Goal: Task Accomplishment & Management: Manage account settings

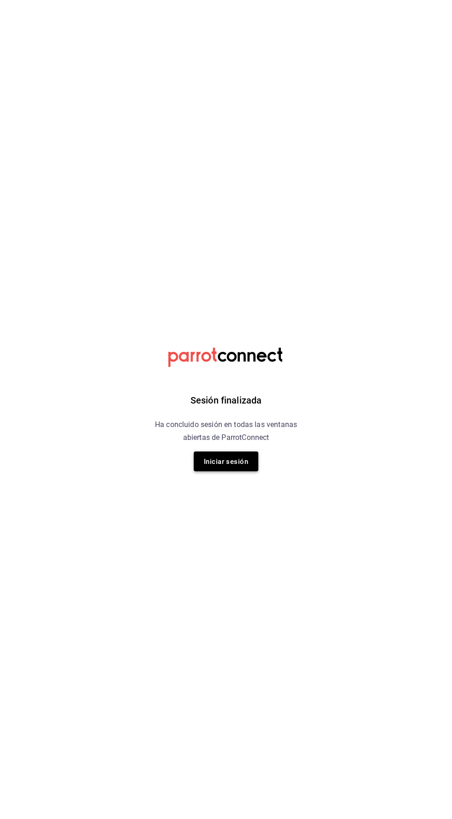
click at [235, 469] on button "Iniciar sesión" at bounding box center [226, 462] width 65 height 20
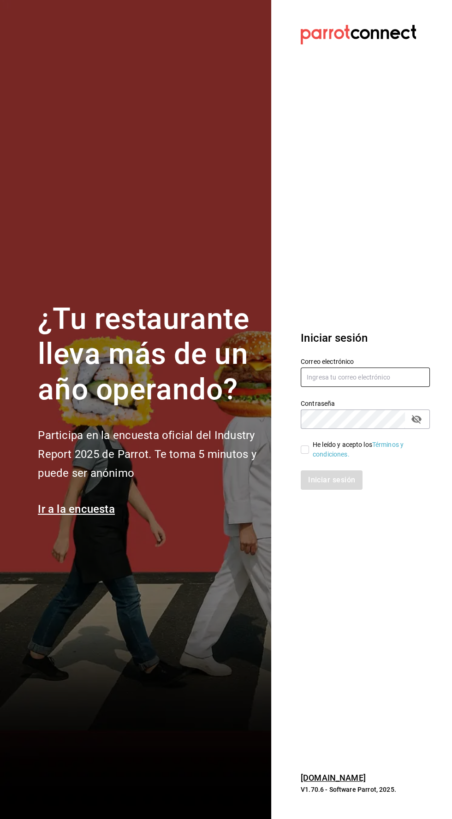
click at [330, 387] on input "text" at bounding box center [365, 377] width 129 height 19
type input "Alexvoss834@gmail.com"
click at [301, 454] on input "He leído y acepto los Términos y condiciones." at bounding box center [305, 450] width 8 height 8
checkbox input "true"
click at [334, 484] on font "Iniciar sesión" at bounding box center [332, 480] width 47 height 9
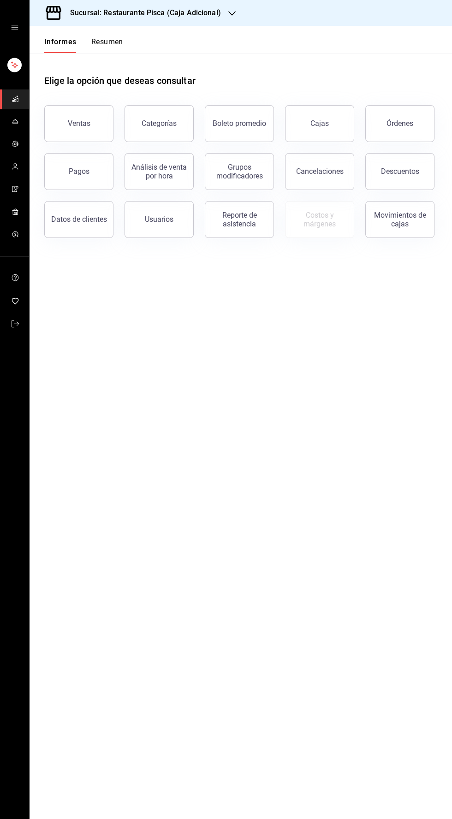
click at [18, 123] on icon "carpetas de buzón" at bounding box center [15, 121] width 7 height 7
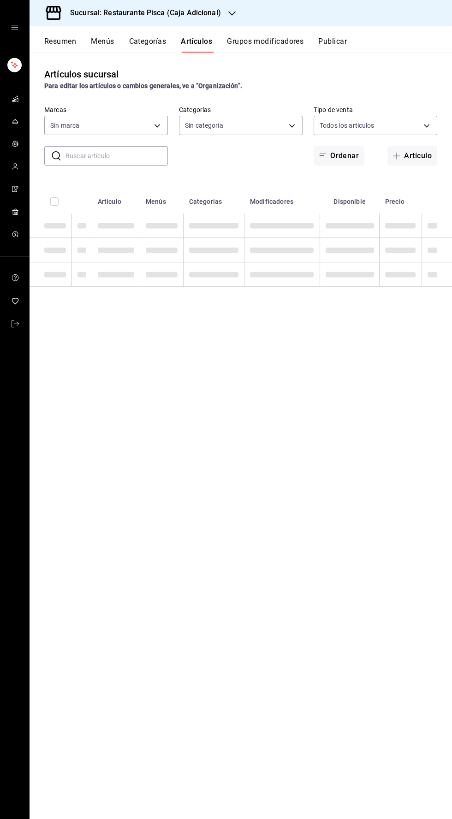
type input "1a6aef69-98d3-450b-be29-24a743f43210"
click at [273, 128] on body "Sucursal: Restaurante Pisca (Caja Adicional) Resumen Menús Categorías Artículos…" at bounding box center [226, 409] width 452 height 819
type input "54a9951a-e0b5-46da-a75f-abb4b2dd9388,91ba4357-7f09-46da-b7e6-d32abf16a66d,865aa…"
checkbox input "true"
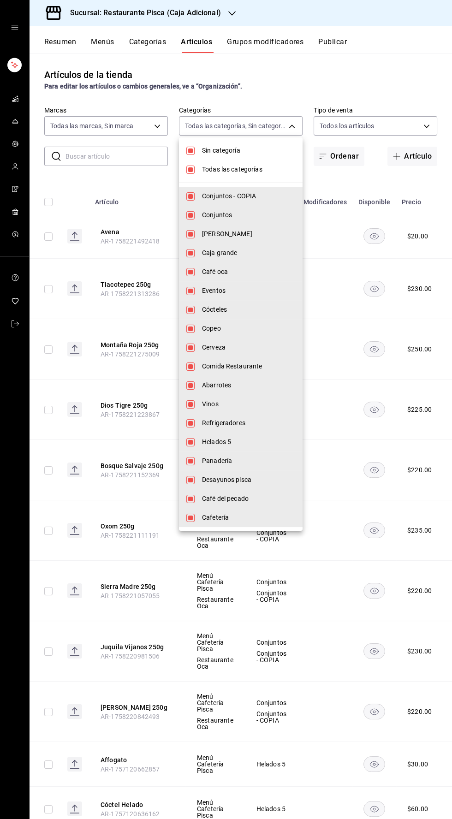
click at [186, 140] on ul "Sin categoría Todas las categorías Conjuntos - COPIA Conjuntos Hoja Miel Caja g…" at bounding box center [241, 334] width 124 height 394
click at [186, 151] on input "checkbox" at bounding box center [190, 151] width 8 height 8
checkbox input "false"
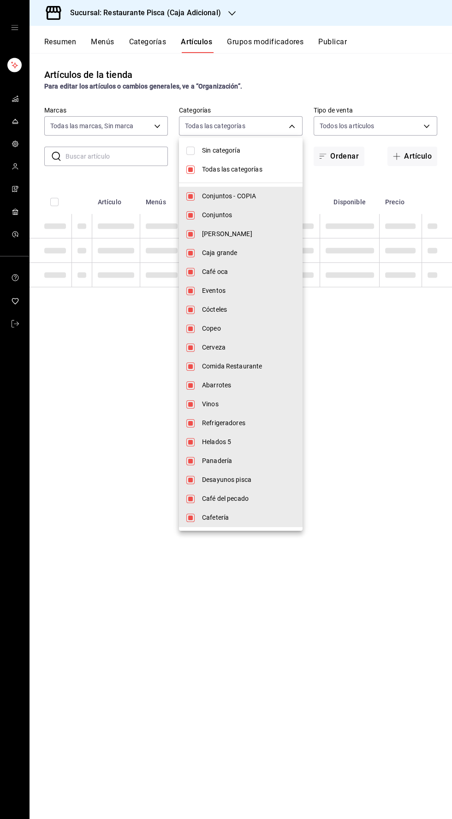
click at [173, 164] on div at bounding box center [226, 409] width 452 height 819
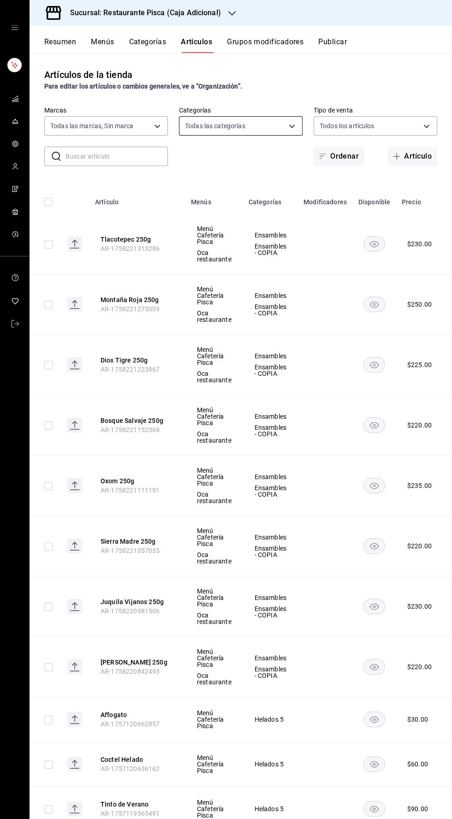
click at [215, 131] on body "Sucursal: Restaurante Pisca (Caja Adicional) Resumen Menús Categorías Artículos…" at bounding box center [226, 409] width 452 height 819
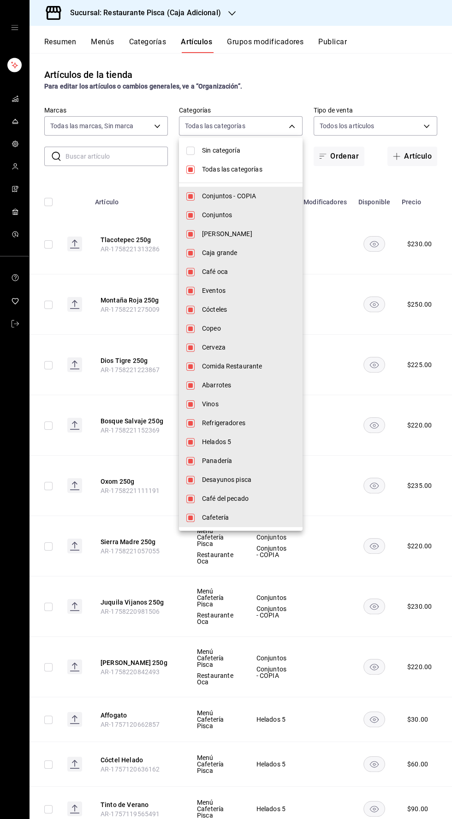
click at [180, 174] on li "Todas las categorías" at bounding box center [241, 169] width 124 height 19
checkbox input "false"
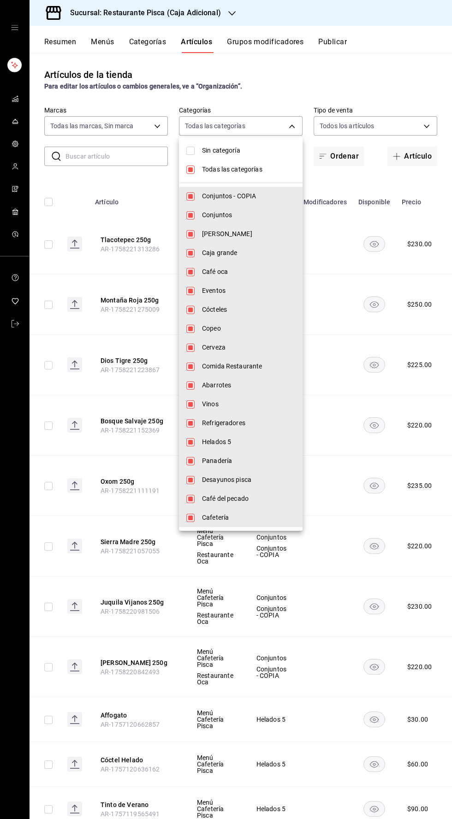
checkbox input "false"
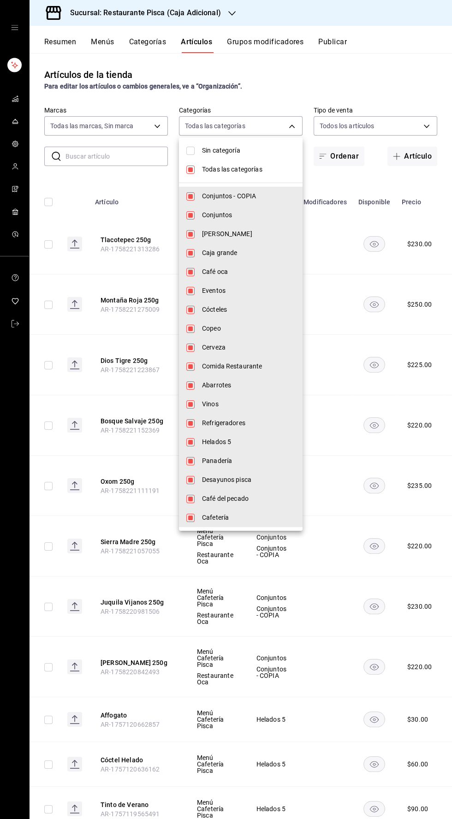
checkbox input "false"
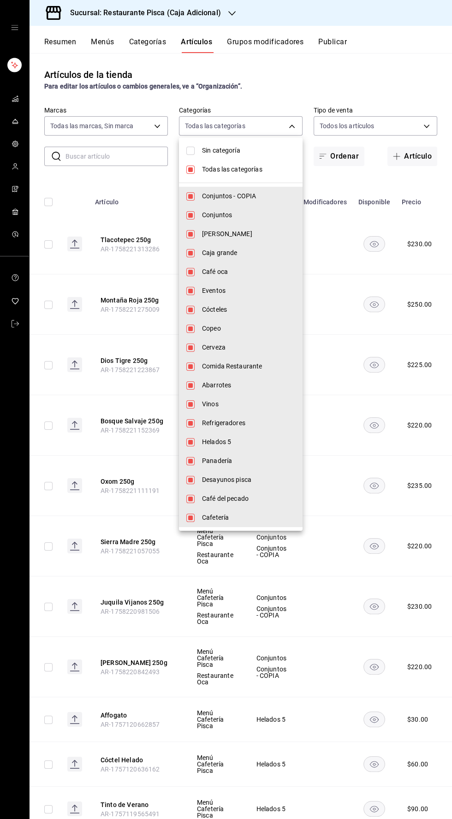
checkbox input "false"
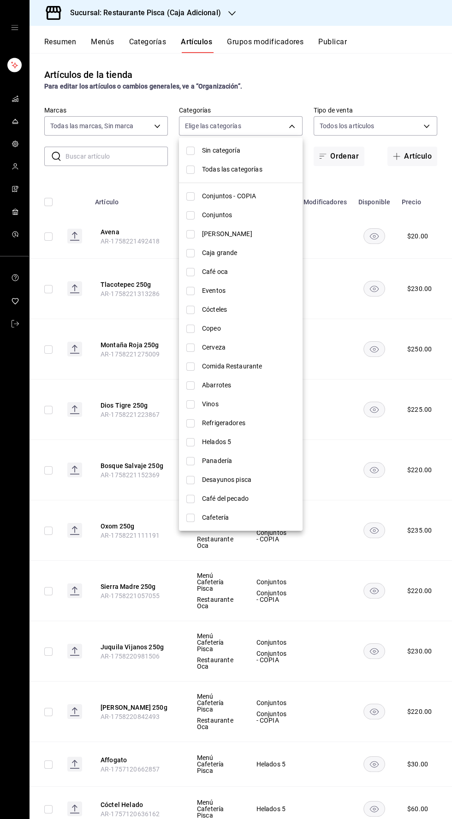
click at [213, 312] on font "Cócteles" at bounding box center [214, 309] width 25 height 7
type input "1e4de9bc-d988-4da6-a70e-b2e1f3c0886f"
checkbox input "true"
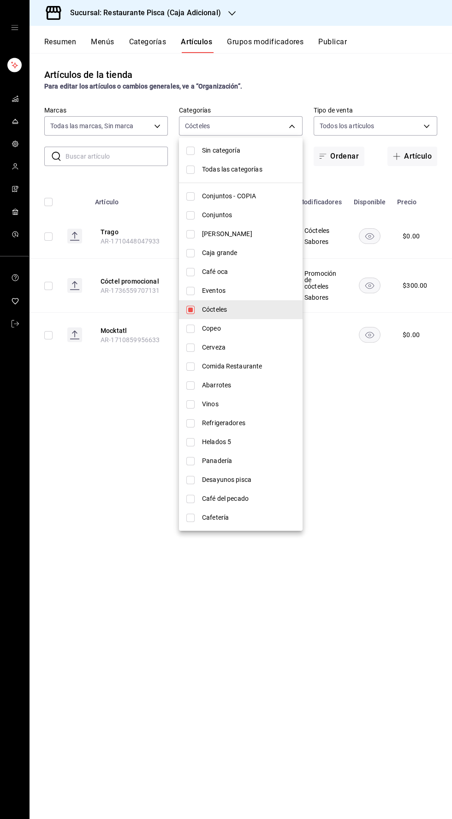
click at [310, 674] on div at bounding box center [226, 409] width 452 height 819
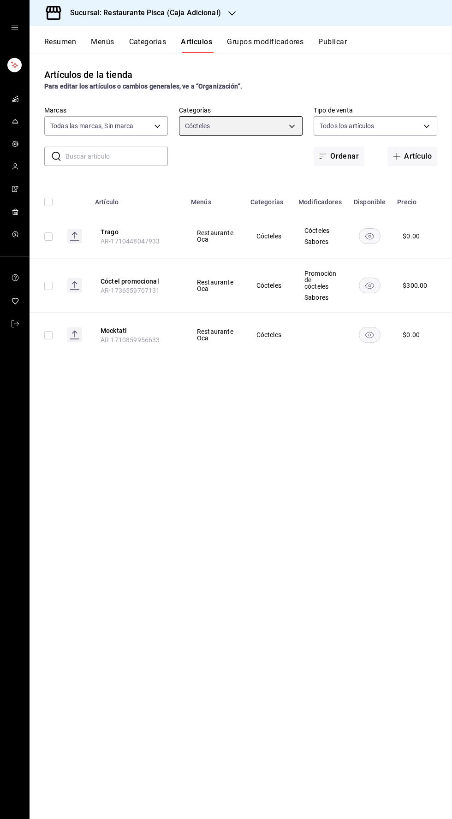
scroll to position [0, 17]
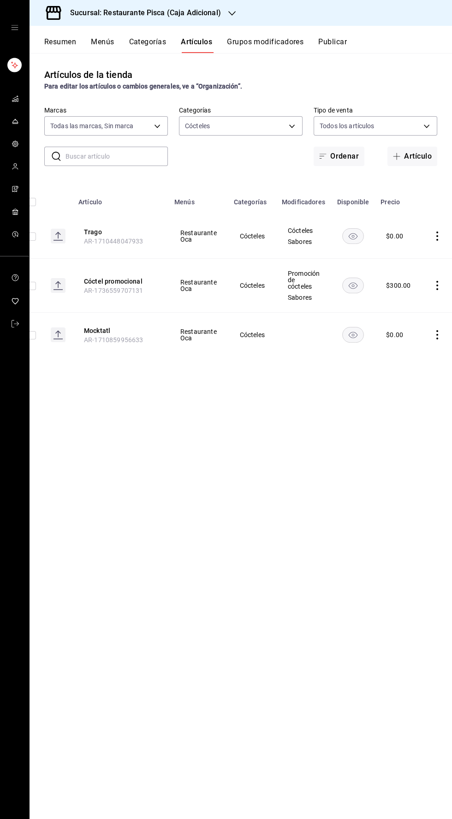
click at [433, 236] on icon "comportamiento" at bounding box center [437, 236] width 9 height 9
click at [389, 260] on div at bounding box center [385, 258] width 17 height 11
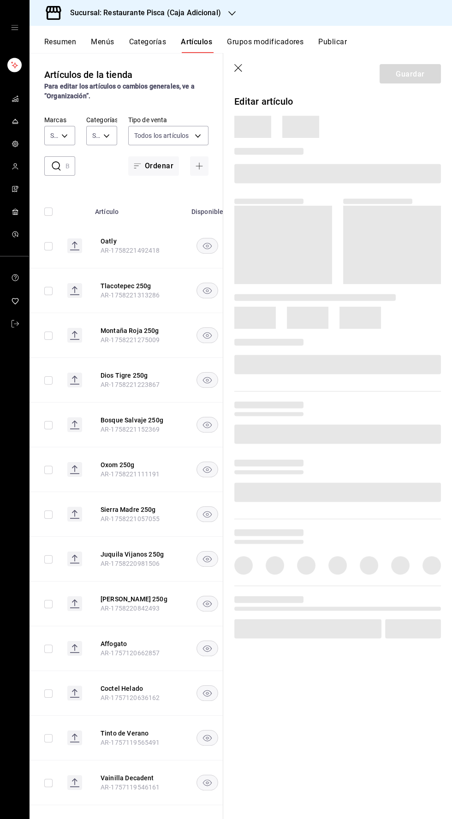
type input "54a9951a-e0b5-46da-a75f-abb4b2dd9388,91ba4357-7f09-46da-b7e6-d32abf16a66d,865aa…"
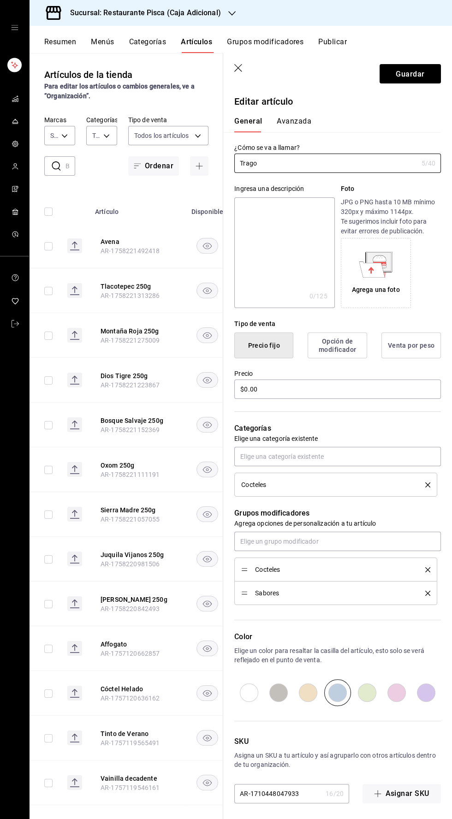
type input "$0.00"
radio input "false"
radio input "true"
type input "1a6aef69-98d3-450b-be29-24a743f43210"
click at [239, 68] on icon "button" at bounding box center [238, 68] width 8 height 8
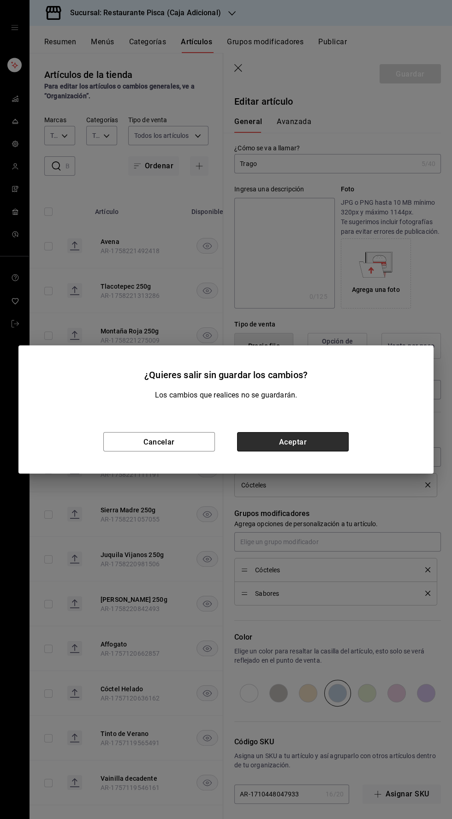
click at [303, 446] on font "Aceptar" at bounding box center [293, 441] width 28 height 9
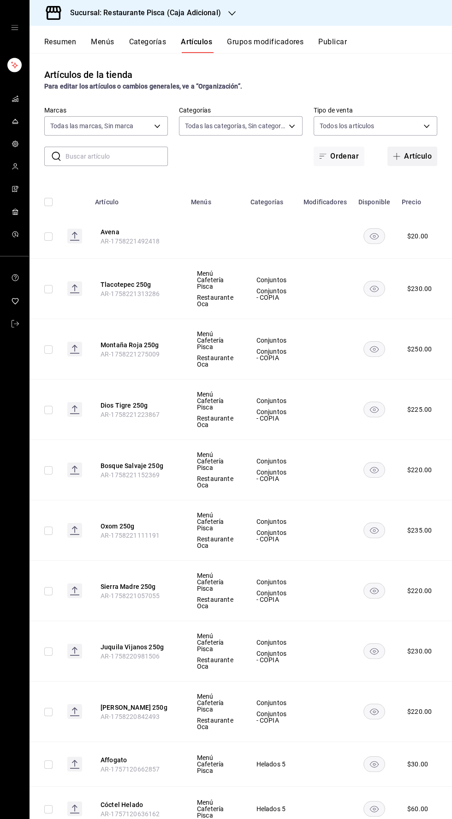
click at [416, 155] on font "Artículo" at bounding box center [418, 156] width 28 height 9
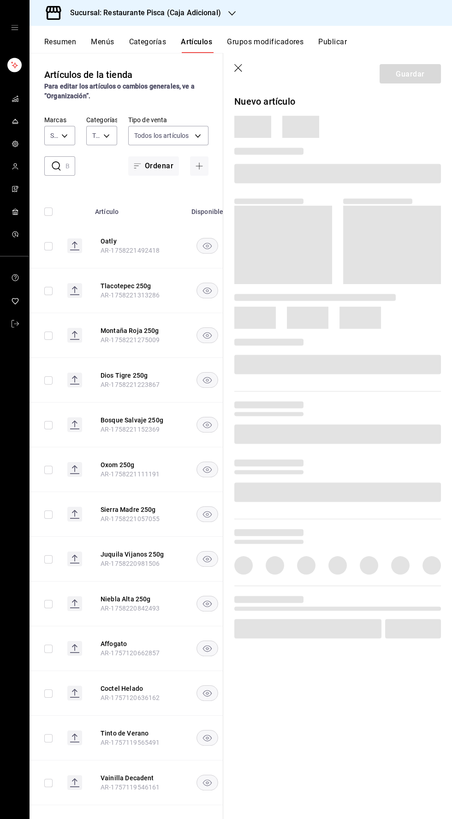
type input "54a9951a-e0b5-46da-a75f-abb4b2dd9388,91ba4357-7f09-46da-b7e6-d32abf16a66d,865aa…"
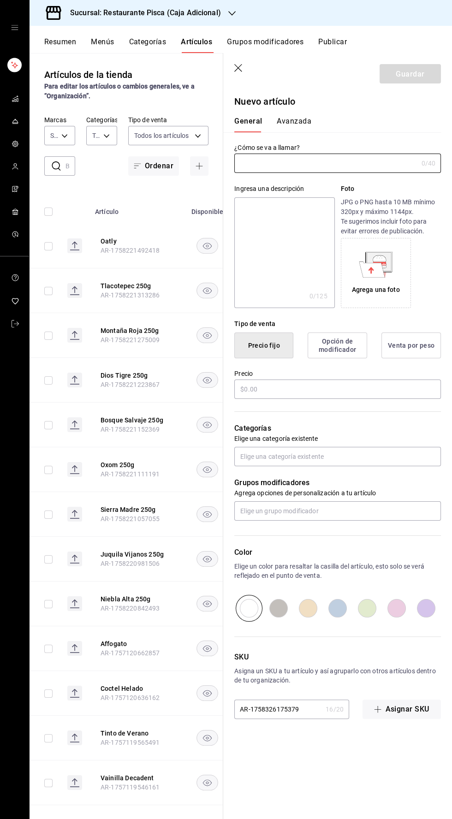
type input "1a6aef69-98d3-450b-be29-24a743f43210"
click at [284, 164] on input "text" at bounding box center [325, 164] width 183 height 18
click at [276, 164] on input "text" at bounding box center [325, 164] width 183 height 18
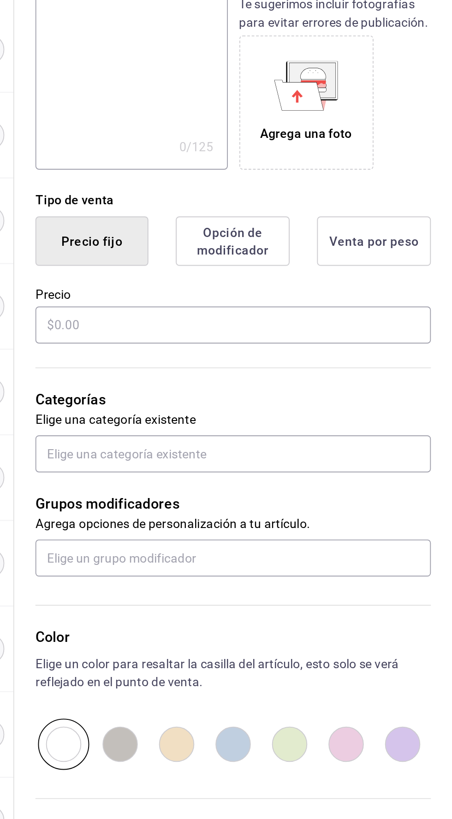
scroll to position [30, 0]
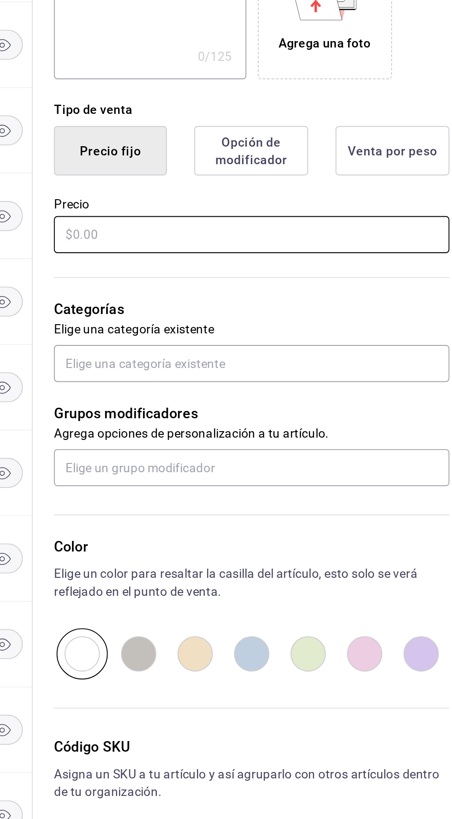
type input "Cosmopolitan"
click at [245, 389] on input "text" at bounding box center [337, 389] width 207 height 19
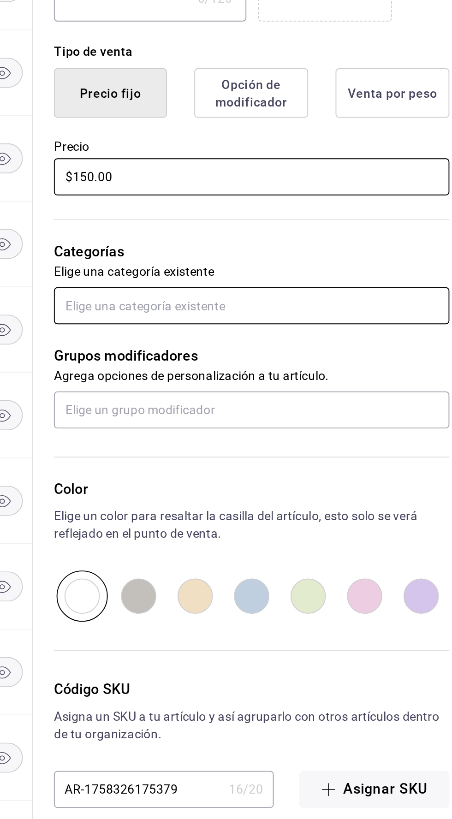
type input "$150.00"
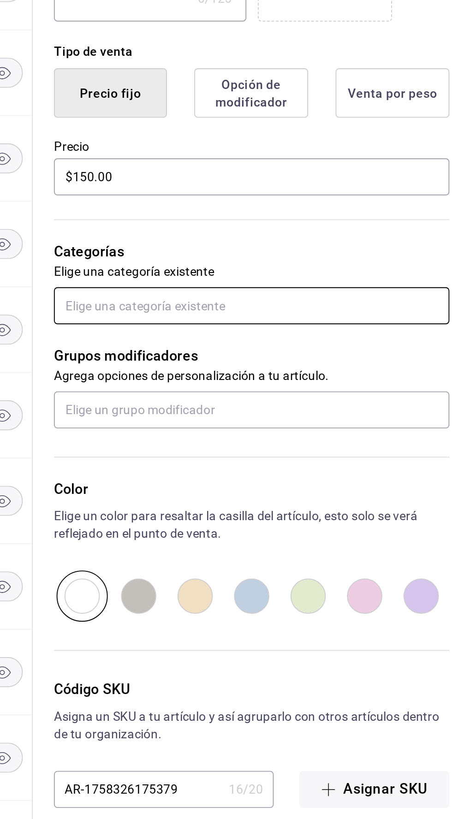
click at [274, 459] on input "text" at bounding box center [337, 457] width 207 height 19
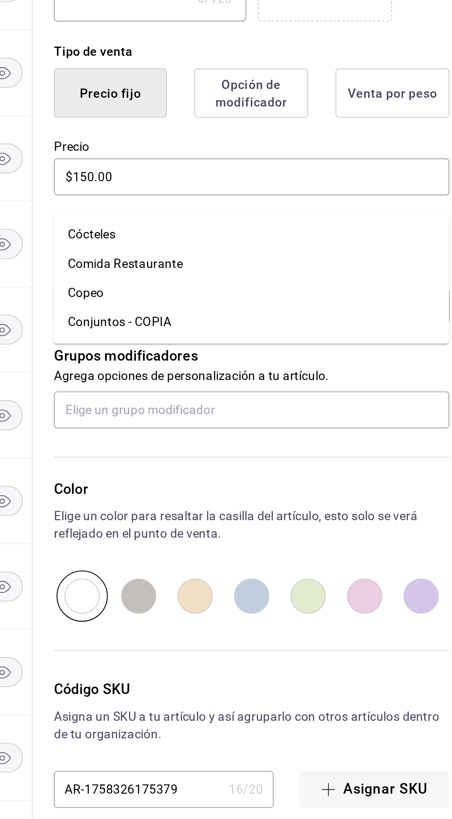
type input "coc"
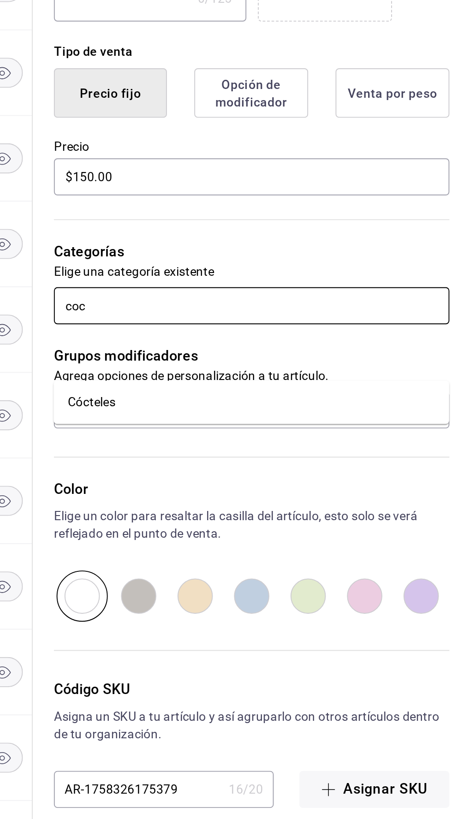
click at [256, 503] on font "Cócteles" at bounding box center [254, 508] width 25 height 10
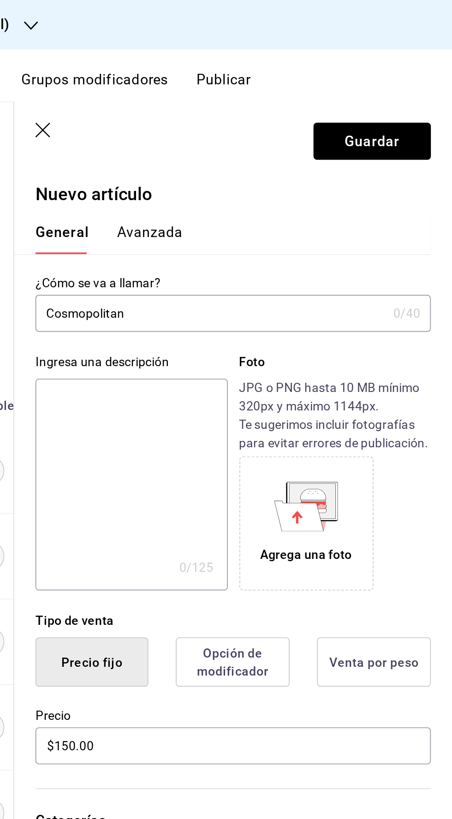
scroll to position [0, 0]
click at [403, 72] on font "Guardar" at bounding box center [410, 73] width 29 height 9
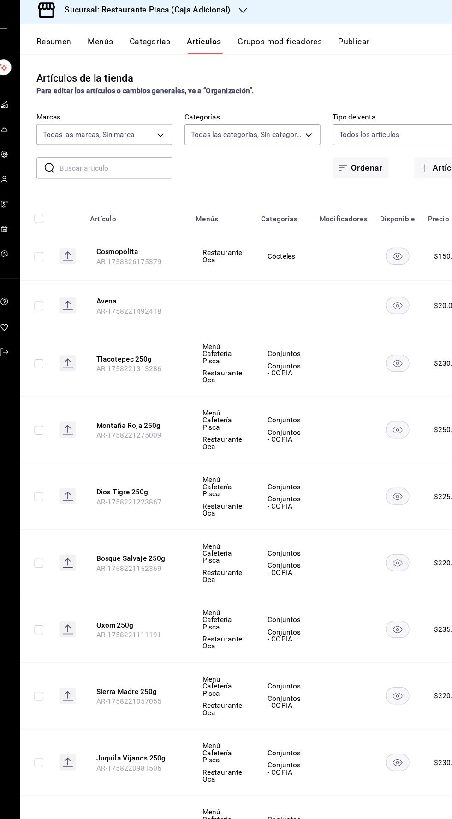
scroll to position [0, 19]
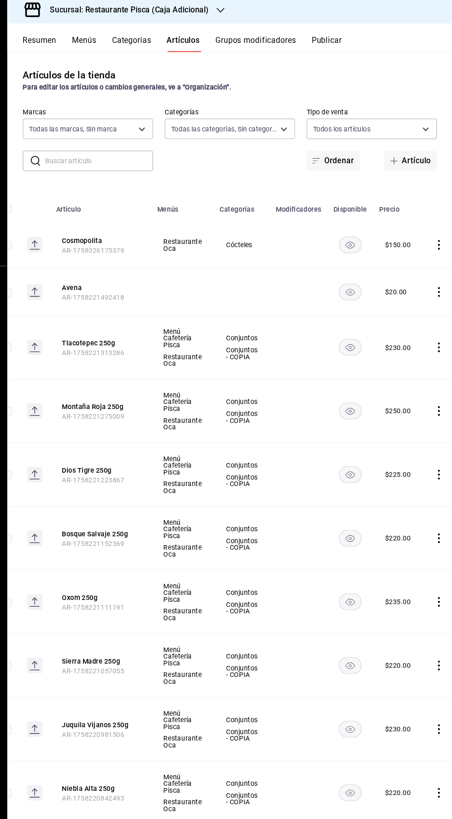
click at [438, 236] on icon "comportamiento" at bounding box center [439, 236] width 2 height 9
click at [387, 262] on icon at bounding box center [382, 258] width 11 height 11
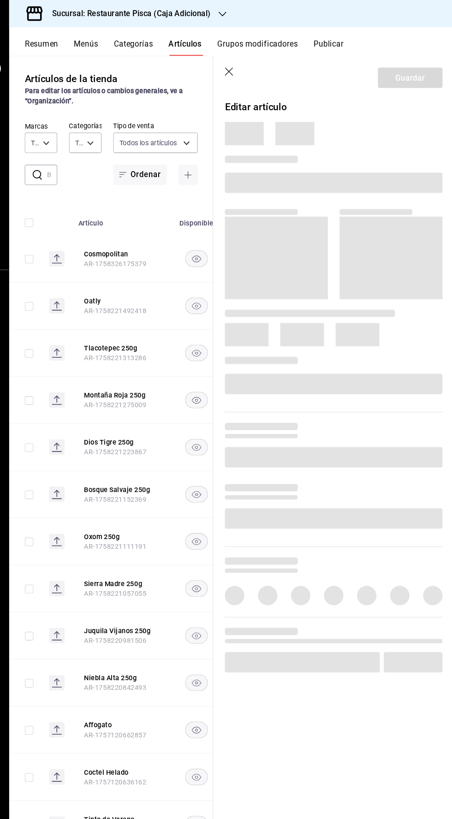
type input "1a6aef69-98d3-450b-be29-24a743f43210"
type input "54a9951a-e0b5-46da-a75f-abb4b2dd9388,91ba4357-7f09-46da-b7e6-d32abf16a66d,865aa…"
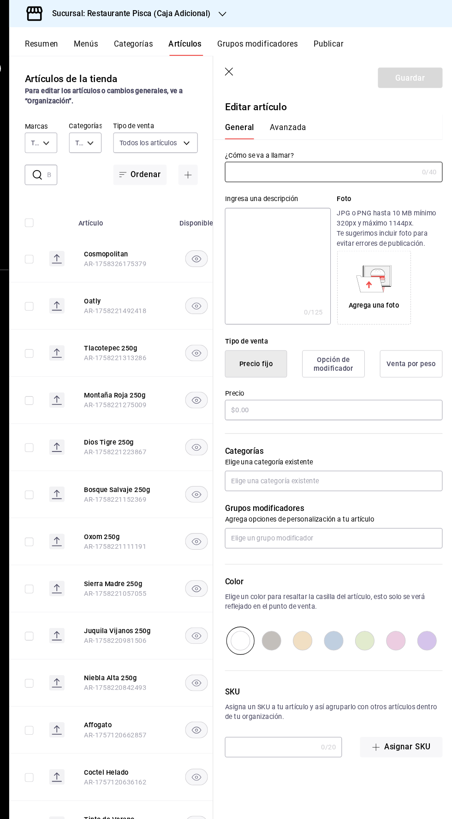
type input "Cosmopolitan"
type input "AR-1758326175379"
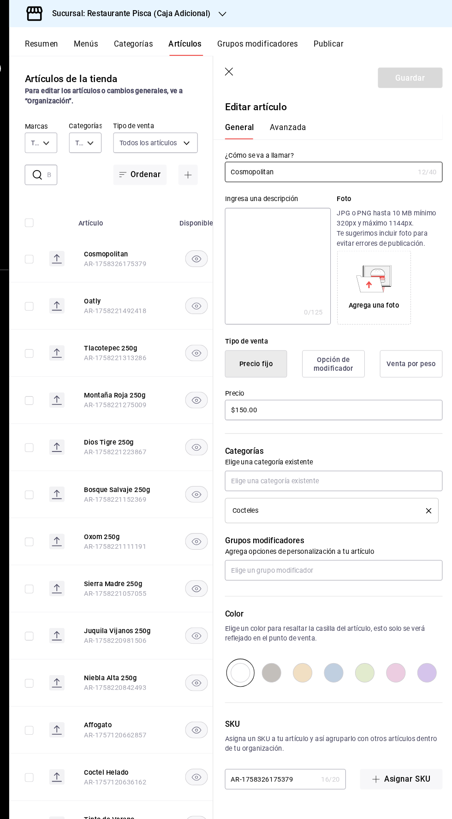
type input "$150.00"
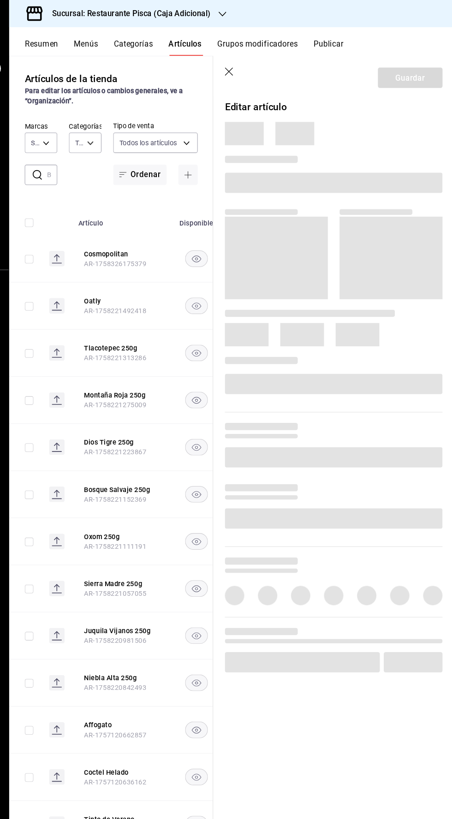
type input "54a9951a-e0b5-46da-a75f-abb4b2dd9388,91ba4357-7f09-46da-b7e6-d32abf16a66d,865aa…"
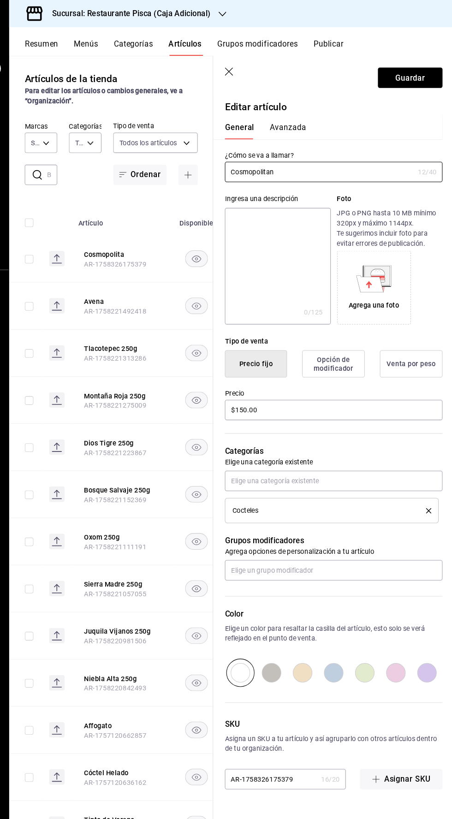
type input "1a6aef69-98d3-450b-be29-24a743f43210"
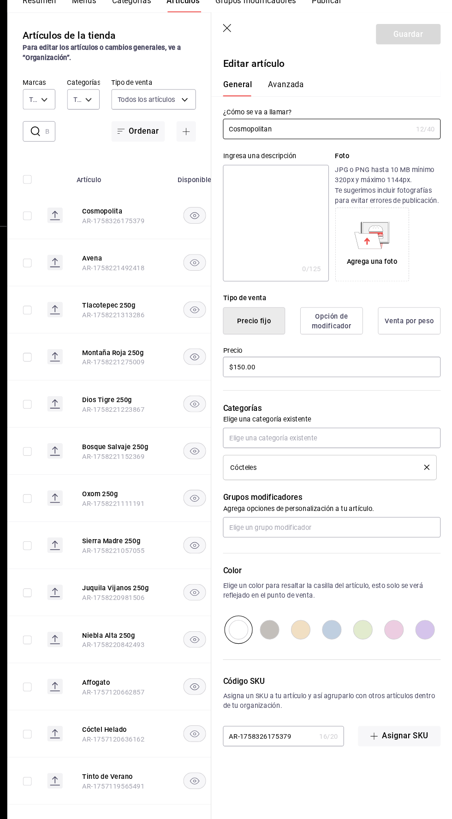
click at [232, 87] on header "Guardar" at bounding box center [337, 72] width 229 height 38
click at [222, 116] on div "​ ​ Marcas Todas las marcas, Sin marca 1a6aef69-98d3-450b-be29-24a743f43210 Cat…" at bounding box center [127, 146] width 194 height 60
click at [239, 69] on icon "button" at bounding box center [238, 68] width 9 height 9
click at [239, 66] on icon "button" at bounding box center [238, 68] width 9 height 9
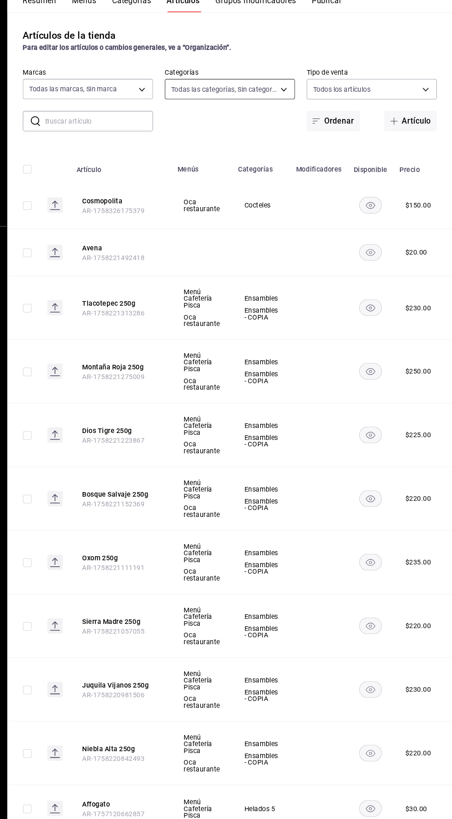
click at [227, 60] on body "Sucursal: Restaurante Pisca (Caja Adicional) Resumen Menús Categorías Artículos…" at bounding box center [226, 409] width 452 height 819
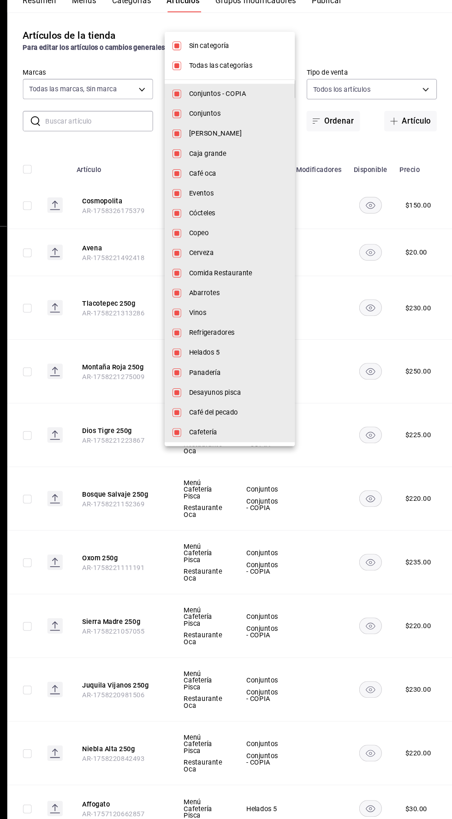
scroll to position [66, 0]
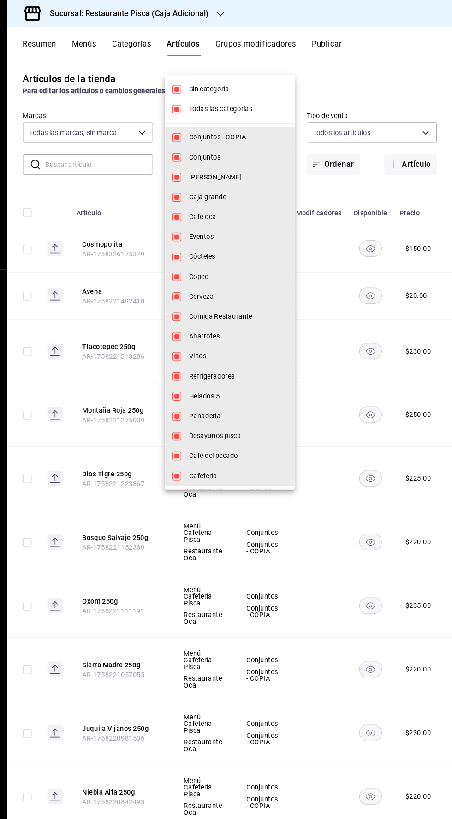
click at [210, 11] on div at bounding box center [226, 409] width 452 height 819
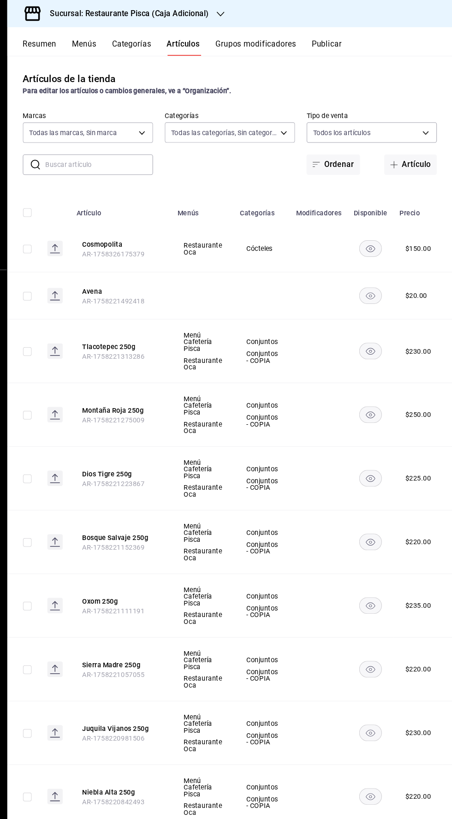
click at [215, 7] on div "Sucursal: Restaurante Pisca (Caja Adicional)" at bounding box center [138, 13] width 203 height 26
click at [75, 56] on div "Pisca" at bounding box center [99, 61] width 124 height 10
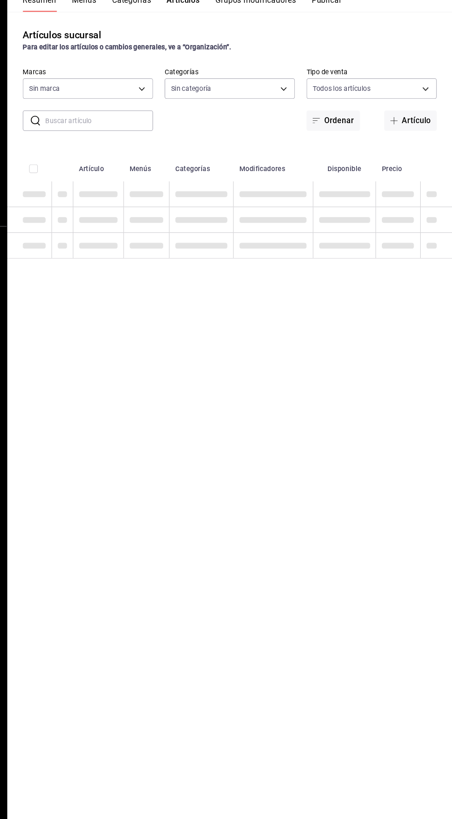
scroll to position [24, 0]
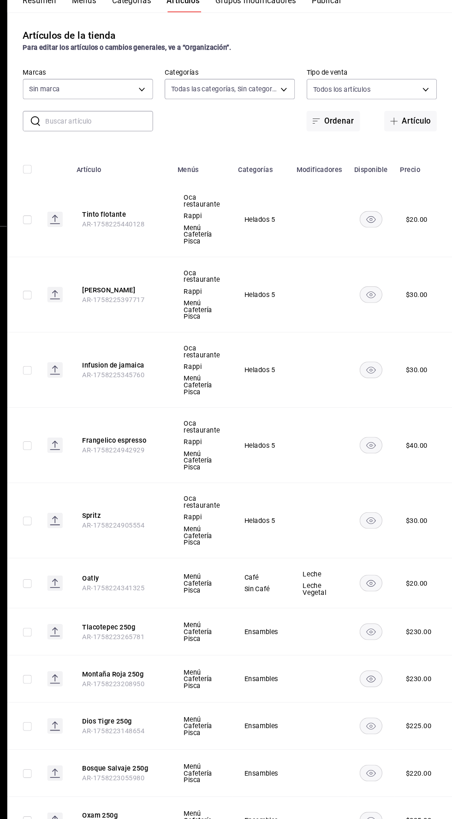
type input "6c521cb1-5a60-466d-80d0-2886416c69ac,f547cb4a-b93c-4195-b824-038b45f390e8,5cdc5…"
type input "bcd4eeba-f288-4c7f-be4a-80794efd5e2c,f4348fd6-19a6-4699-a042-45be726c08e8"
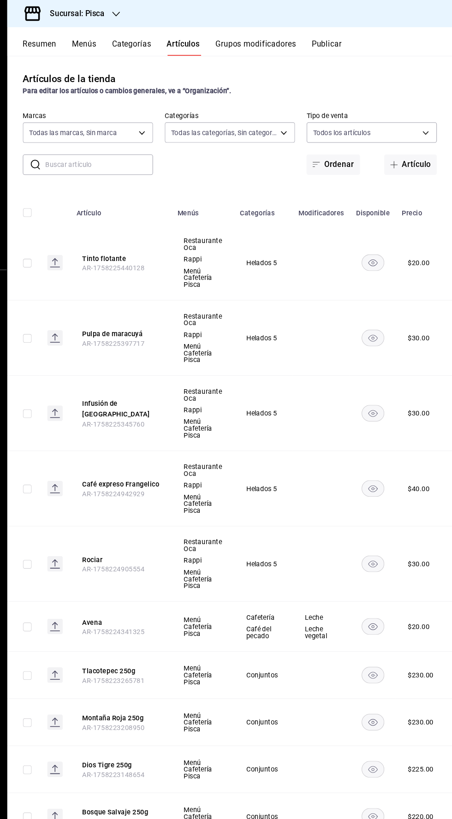
click at [103, 44] on font "Menús" at bounding box center [102, 41] width 23 height 9
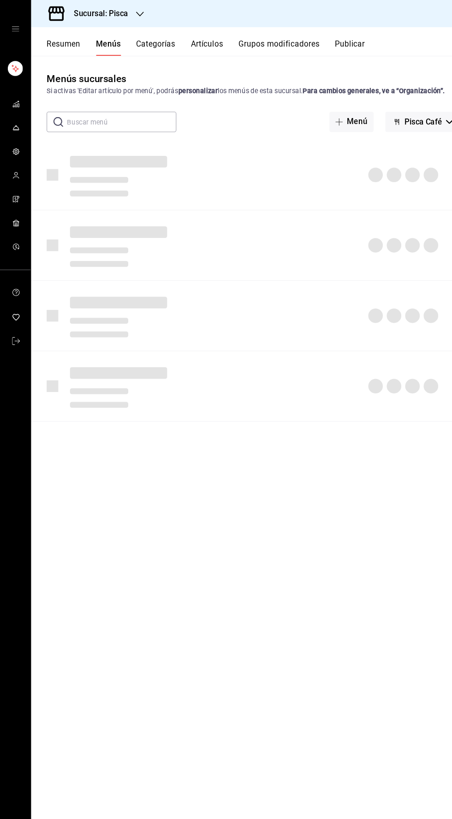
click at [15, 98] on icon "carpetas de buzón" at bounding box center [15, 98] width 7 height 7
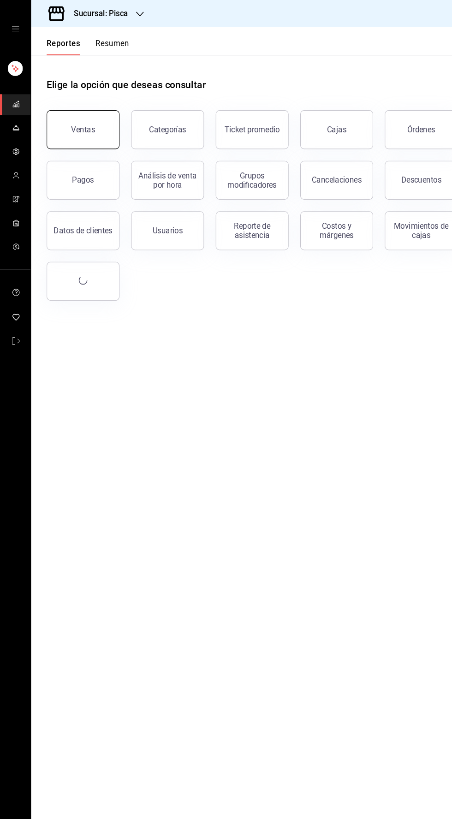
click at [82, 128] on button "Ventas" at bounding box center [78, 123] width 69 height 37
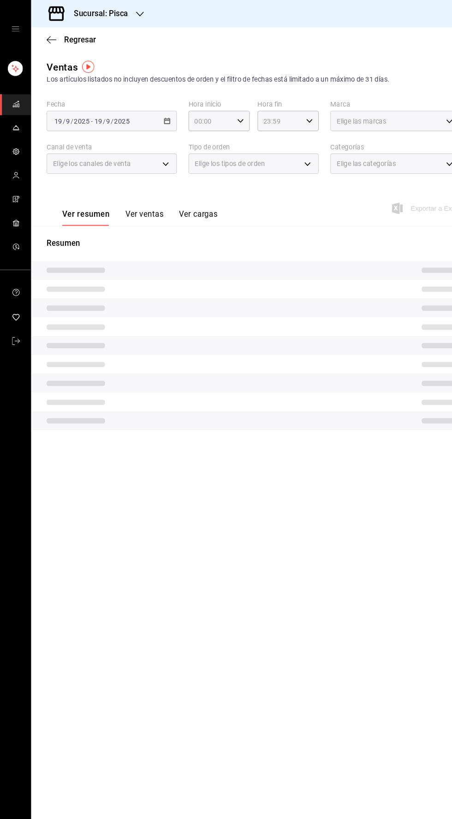
click at [132, 201] on font "Ver ventas" at bounding box center [137, 203] width 36 height 9
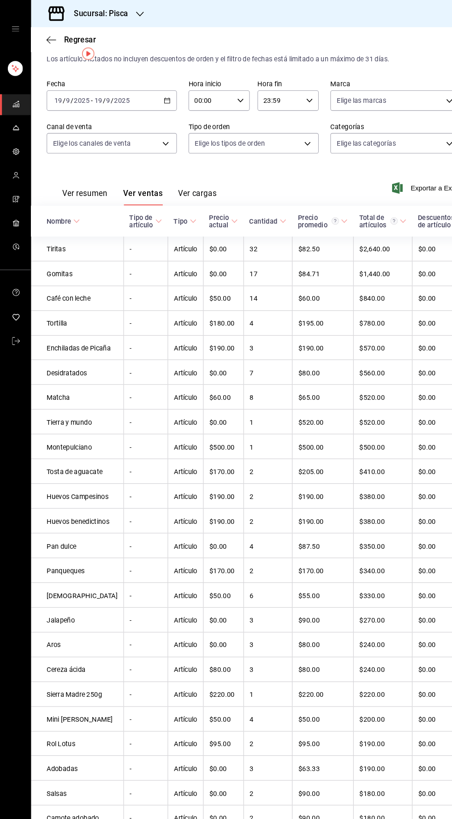
scroll to position [20, 0]
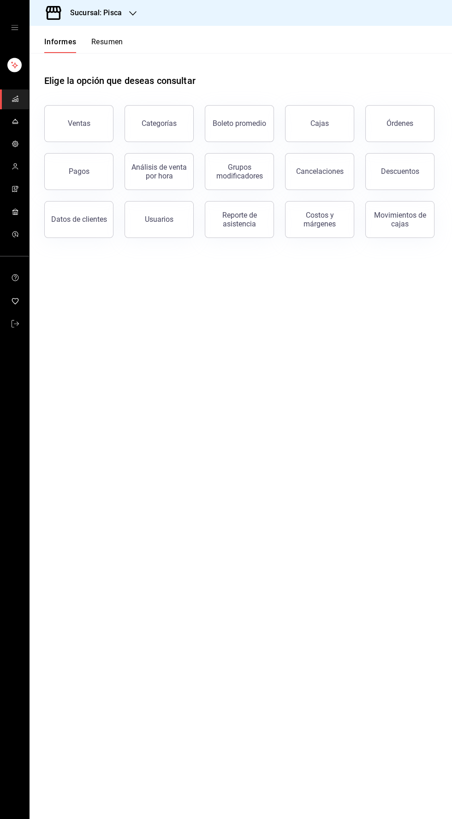
click at [15, 122] on icon "carpetas de buzón" at bounding box center [15, 121] width 7 height 7
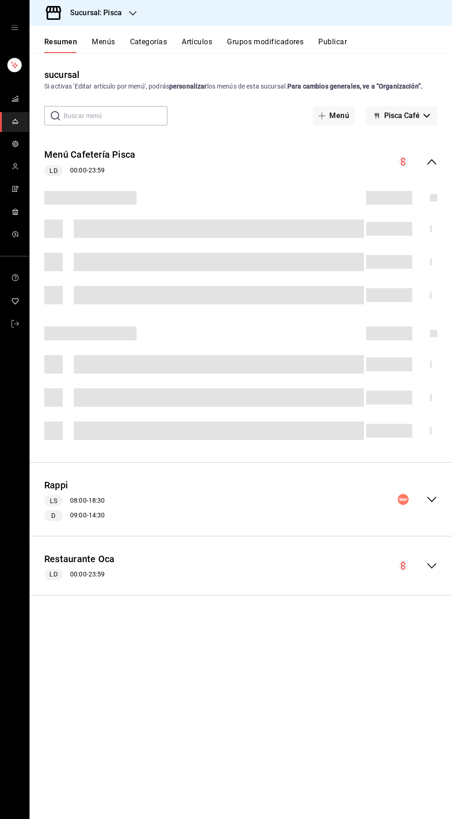
click at [203, 40] on font "Artículos" at bounding box center [197, 41] width 30 height 9
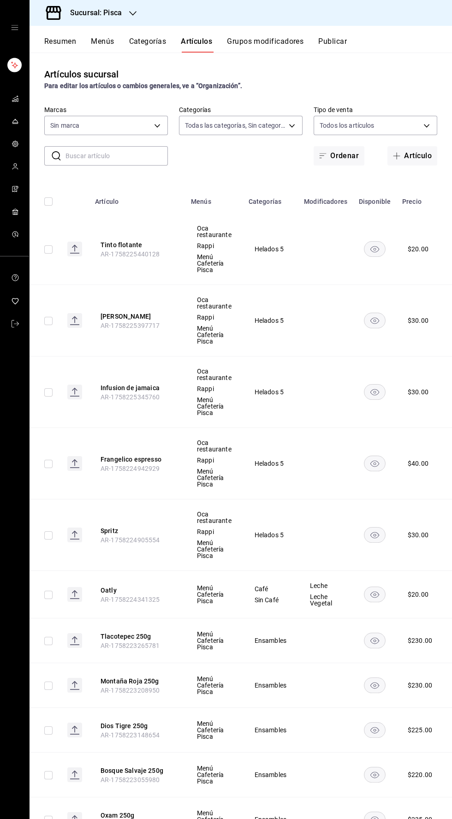
type input "6c521cb1-5a60-466d-80d0-2886416c69ac,f547cb4a-b93c-4195-b824-038b45f390e8,5cdc5…"
type input "bcd4eeba-f288-4c7f-be4a-80794efd5e2c,f4348fd6-19a6-4699-a042-45be726c08e8"
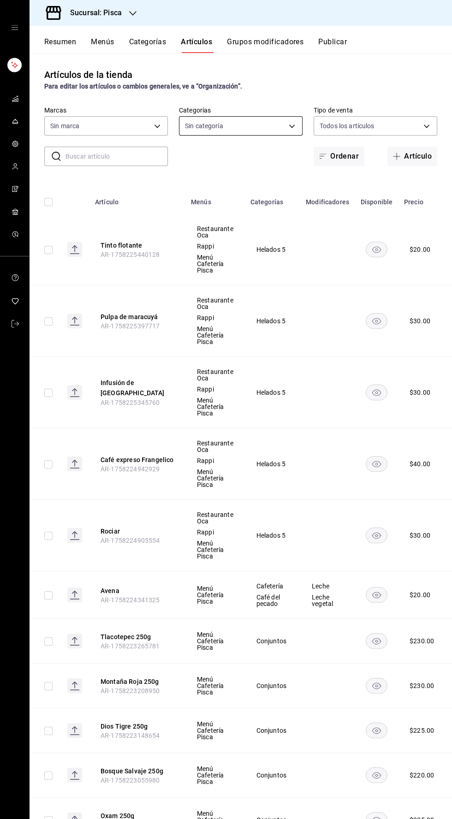
click at [299, 126] on body "Sucursal: Pisca Resumen Menús Categorías Artículos Grupos modificadores Publica…" at bounding box center [226, 409] width 452 height 819
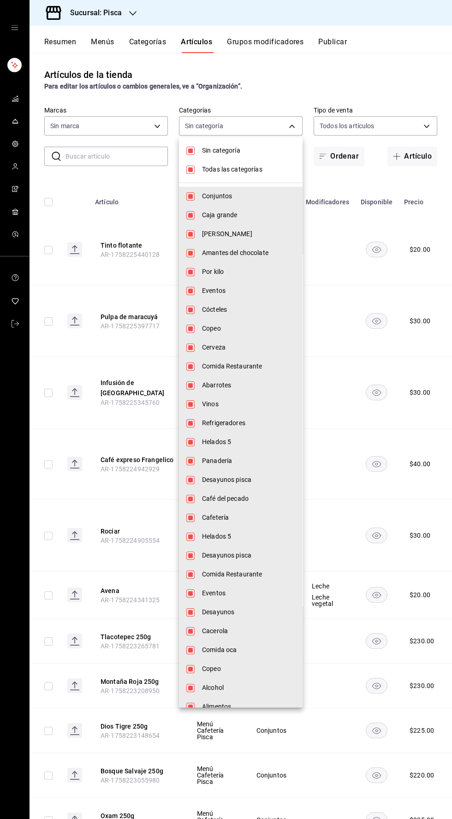
click at [190, 150] on input "checkbox" at bounding box center [190, 151] width 8 height 8
checkbox input "false"
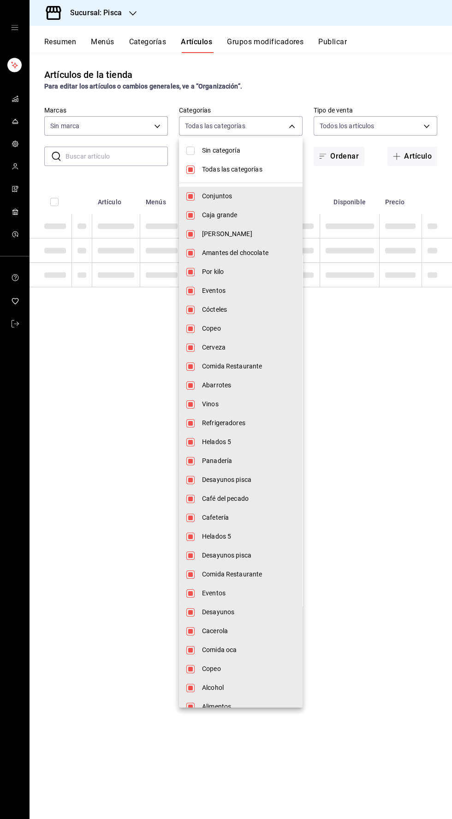
click at [189, 175] on li "Todas las categorías" at bounding box center [241, 169] width 124 height 19
checkbox input "false"
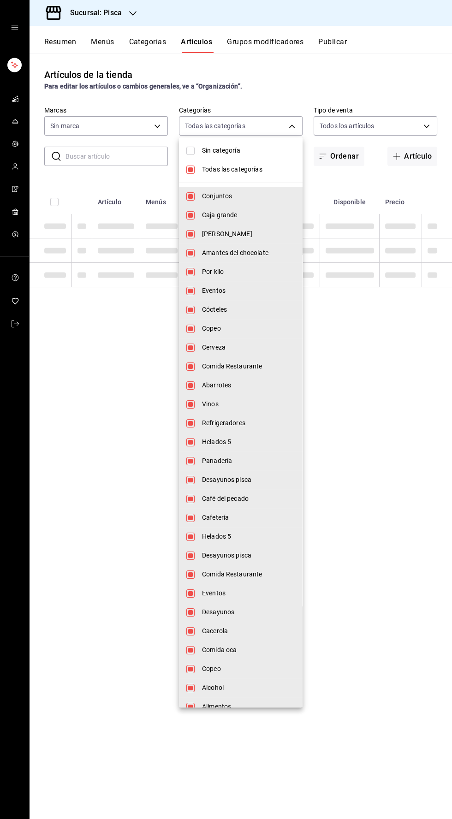
checkbox input "false"
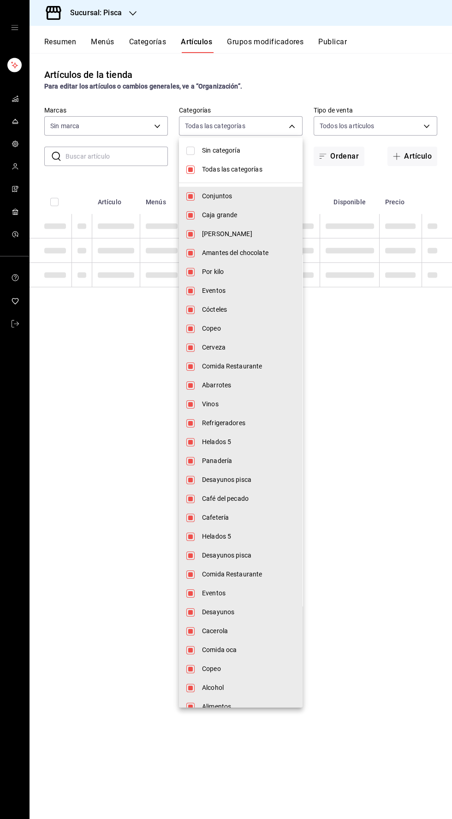
checkbox input "false"
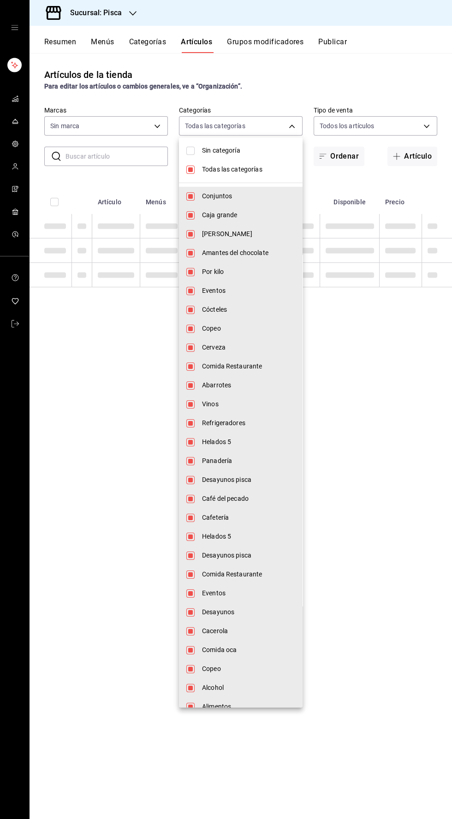
checkbox input "false"
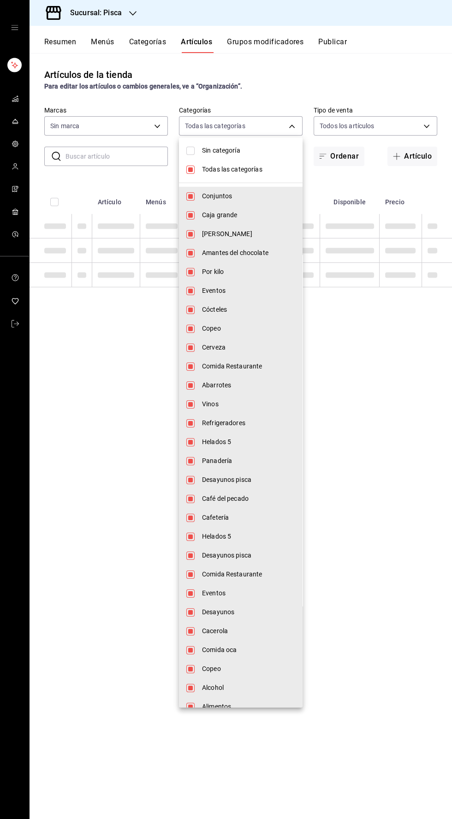
checkbox input "false"
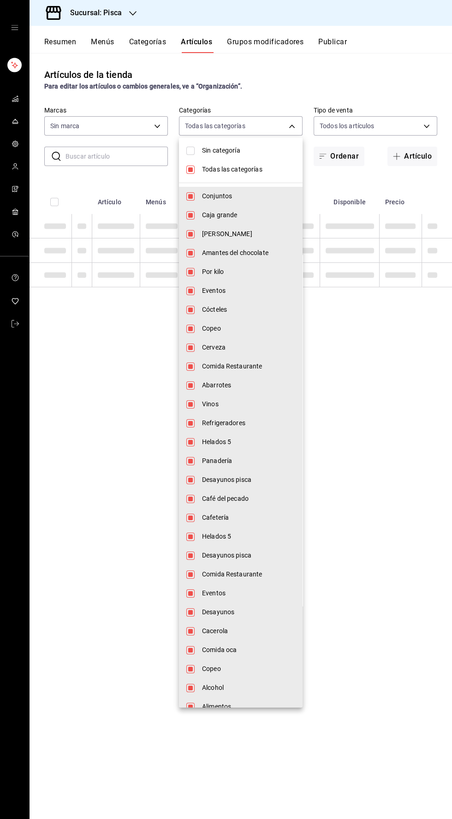
checkbox input "false"
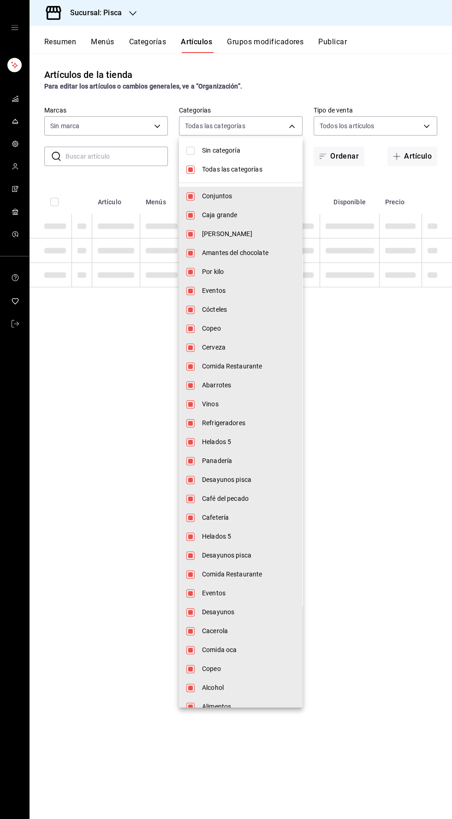
checkbox input "false"
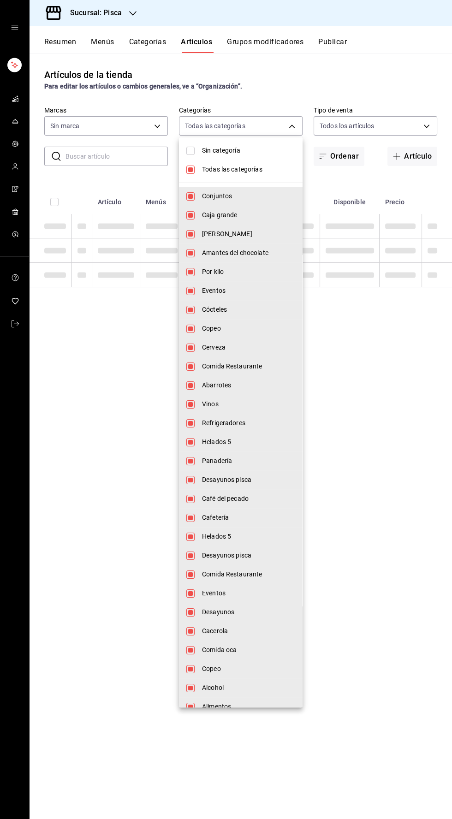
checkbox input "false"
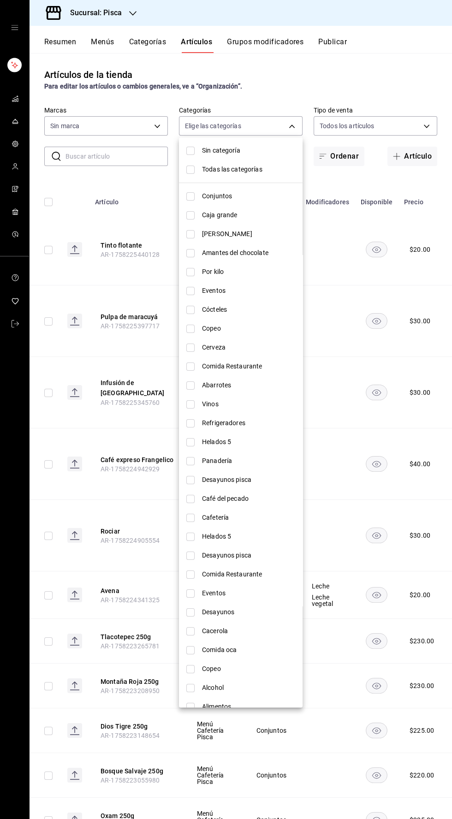
click at [215, 196] on font "Conjuntos" at bounding box center [217, 195] width 30 height 7
type input "6c521cb1-5a60-466d-80d0-2886416c69ac"
checkbox input "true"
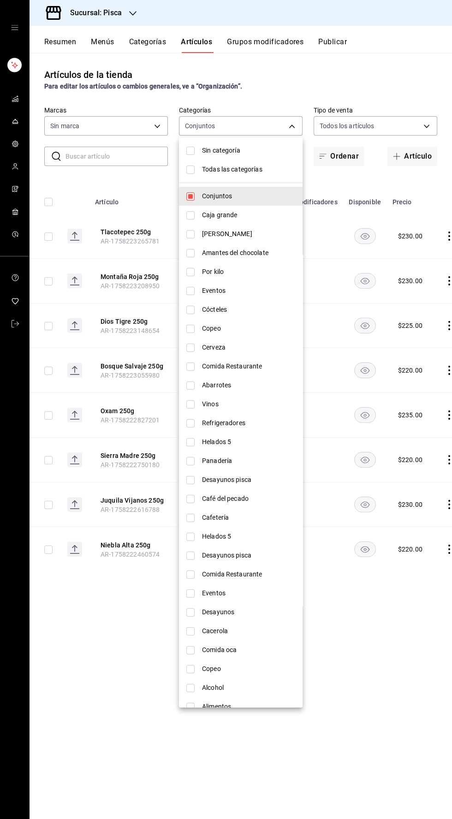
click at [362, 621] on div at bounding box center [226, 409] width 452 height 819
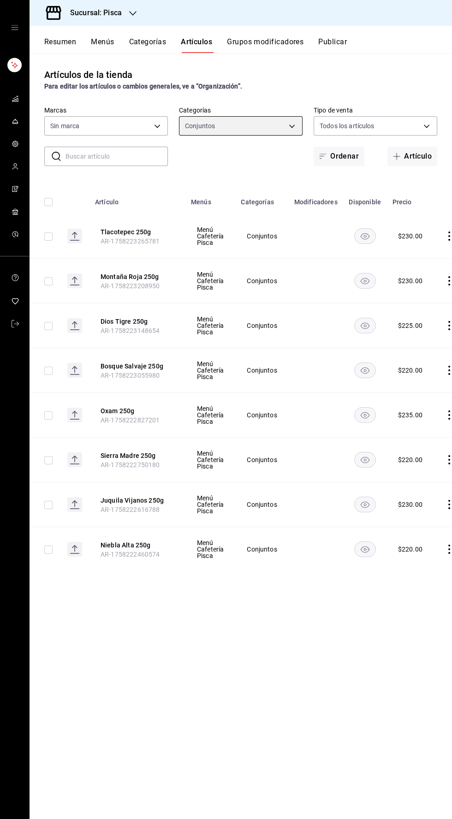
scroll to position [0, 11]
